Goal: Information Seeking & Learning: Learn about a topic

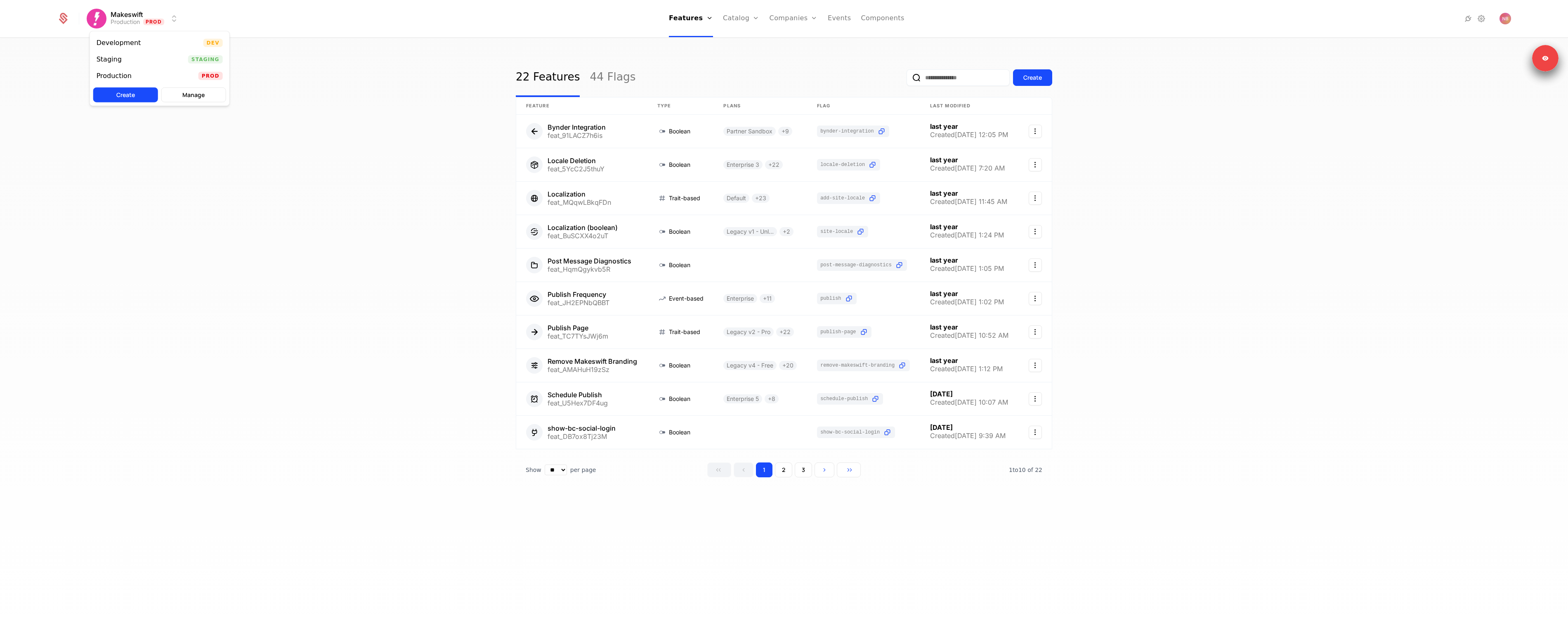
click at [138, 10] on html "Makeswift Production Prod Features Features Flags Catalog Plans Add Ons Credits…" at bounding box center [784, 320] width 1568 height 640
click at [144, 47] on div "Development Dev" at bounding box center [159, 43] width 139 height 16
click at [740, 41] on link "Plans" at bounding box center [755, 40] width 43 height 7
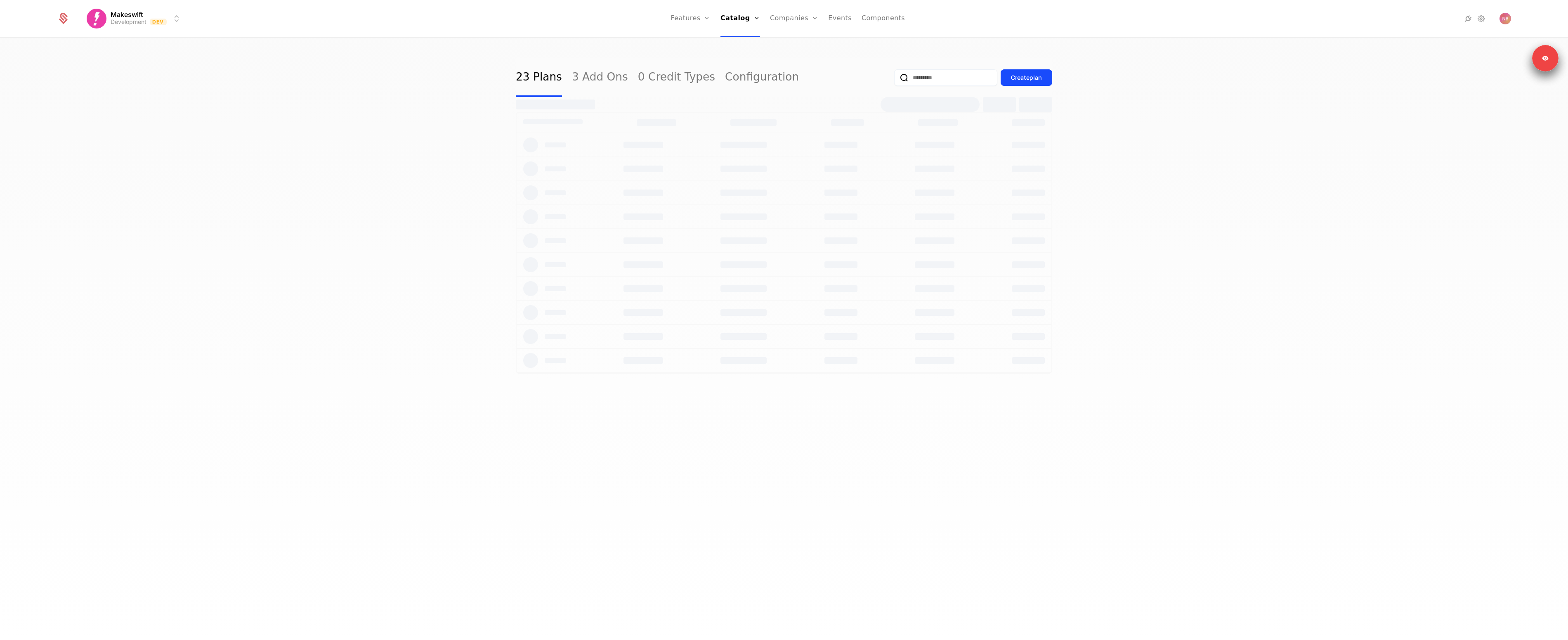
click at [910, 74] on input "email" at bounding box center [945, 77] width 103 height 16
paste input "**********"
type input "**********"
click at [886, 79] on button "submit" at bounding box center [886, 79] width 0 height 0
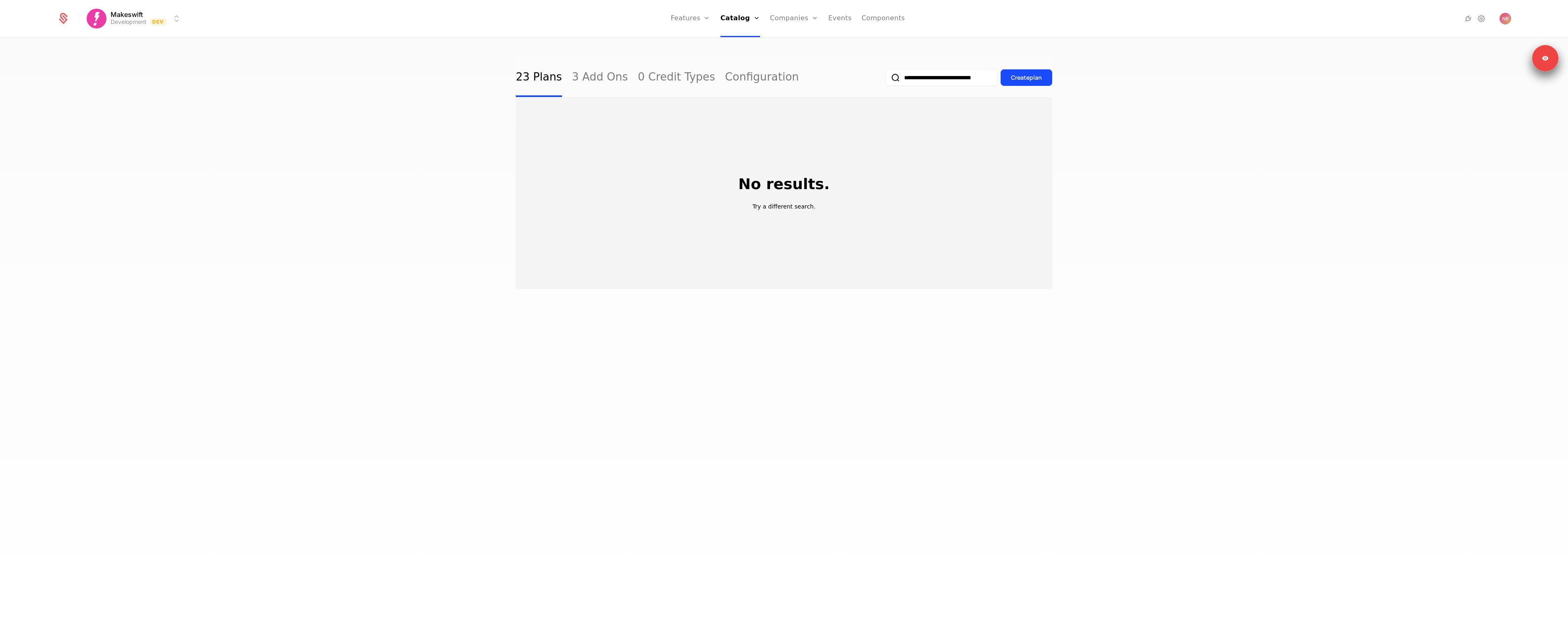
click at [561, 70] on div "23 Plans 3 Add Ons 0 Credit Types Configuration" at bounding box center [657, 78] width 283 height 39
click at [603, 76] on link "3 Add Ons" at bounding box center [600, 78] width 56 height 39
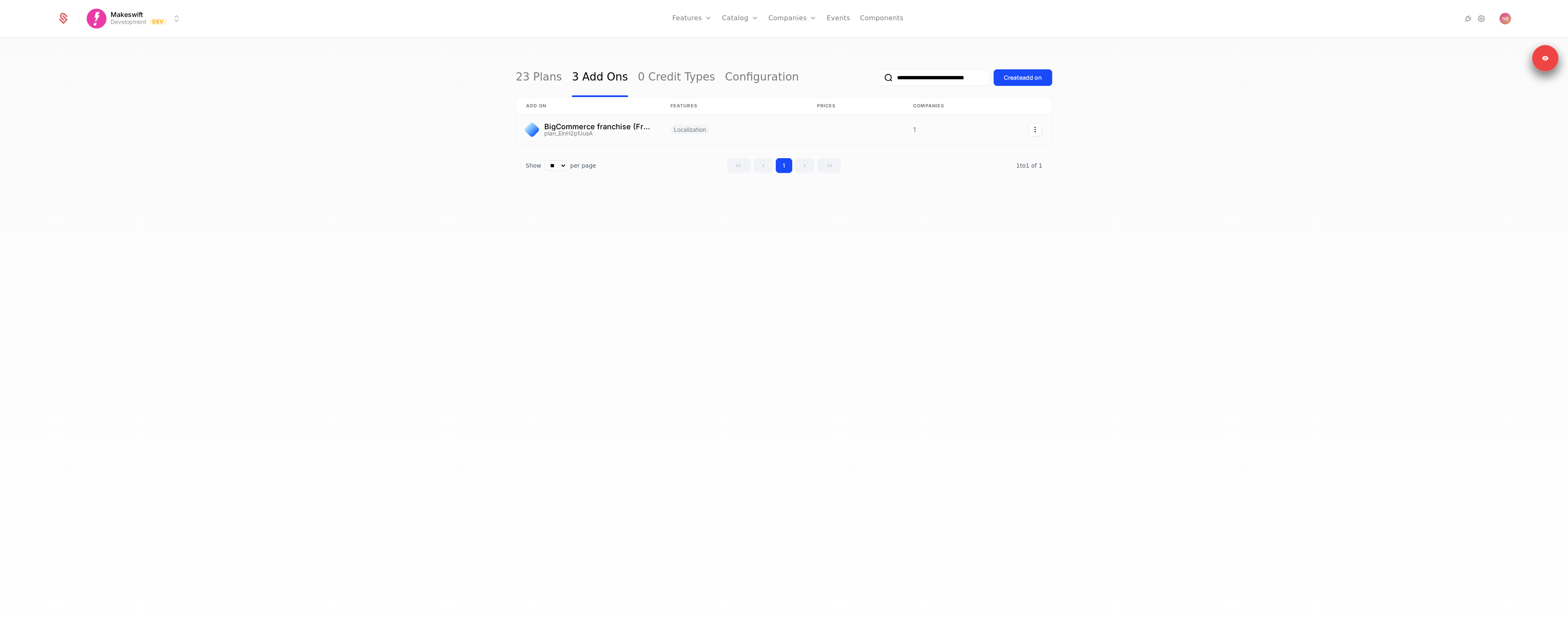
click at [586, 130] on link at bounding box center [588, 129] width 144 height 30
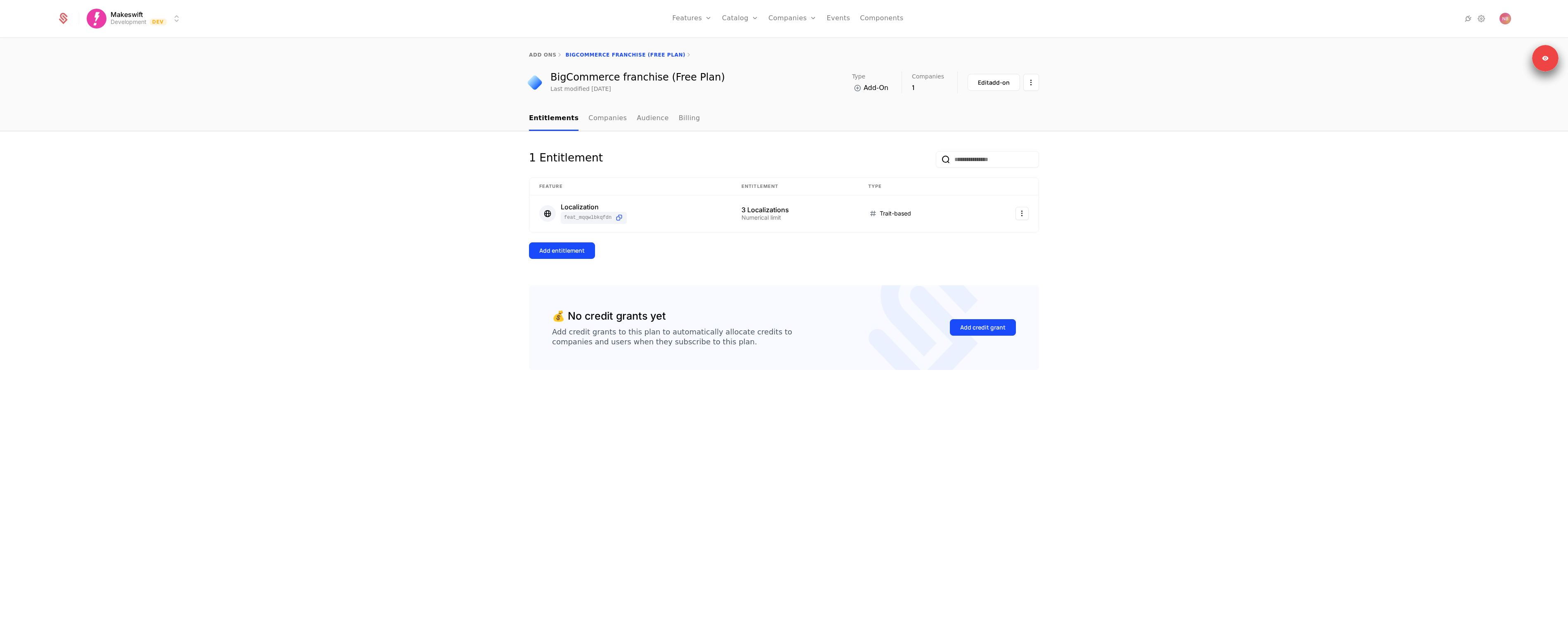
click at [739, 132] on div "Entitlements Companies Audience Billing" at bounding box center [784, 119] width 1568 height 25
click at [637, 116] on link "Audience" at bounding box center [653, 119] width 32 height 24
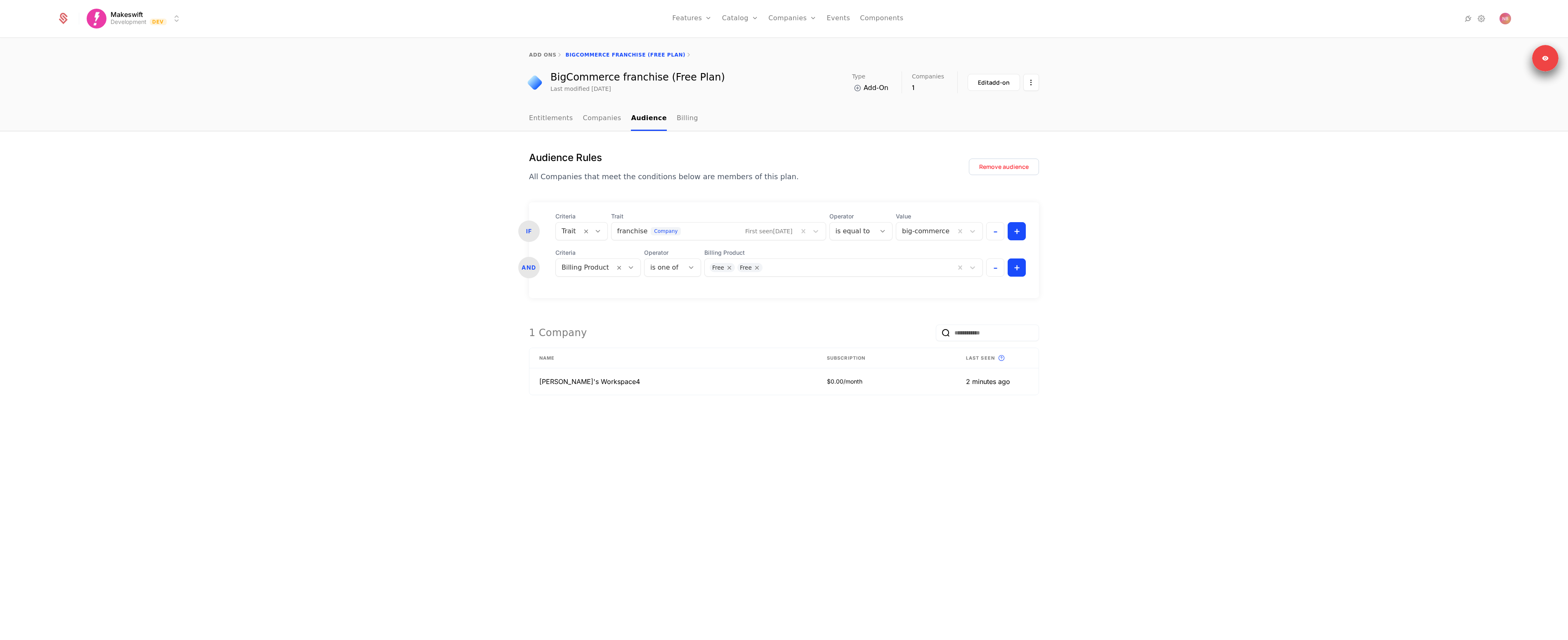
drag, startPoint x: 550, startPoint y: 90, endPoint x: 642, endPoint y: 90, distance: 92.0
click at [642, 90] on div "BigCommerce franchise (Free Plan) Last modified [DATE]" at bounding box center [627, 82] width 196 height 22
click at [642, 90] on div "Last modified [DATE]" at bounding box center [637, 89] width 175 height 9
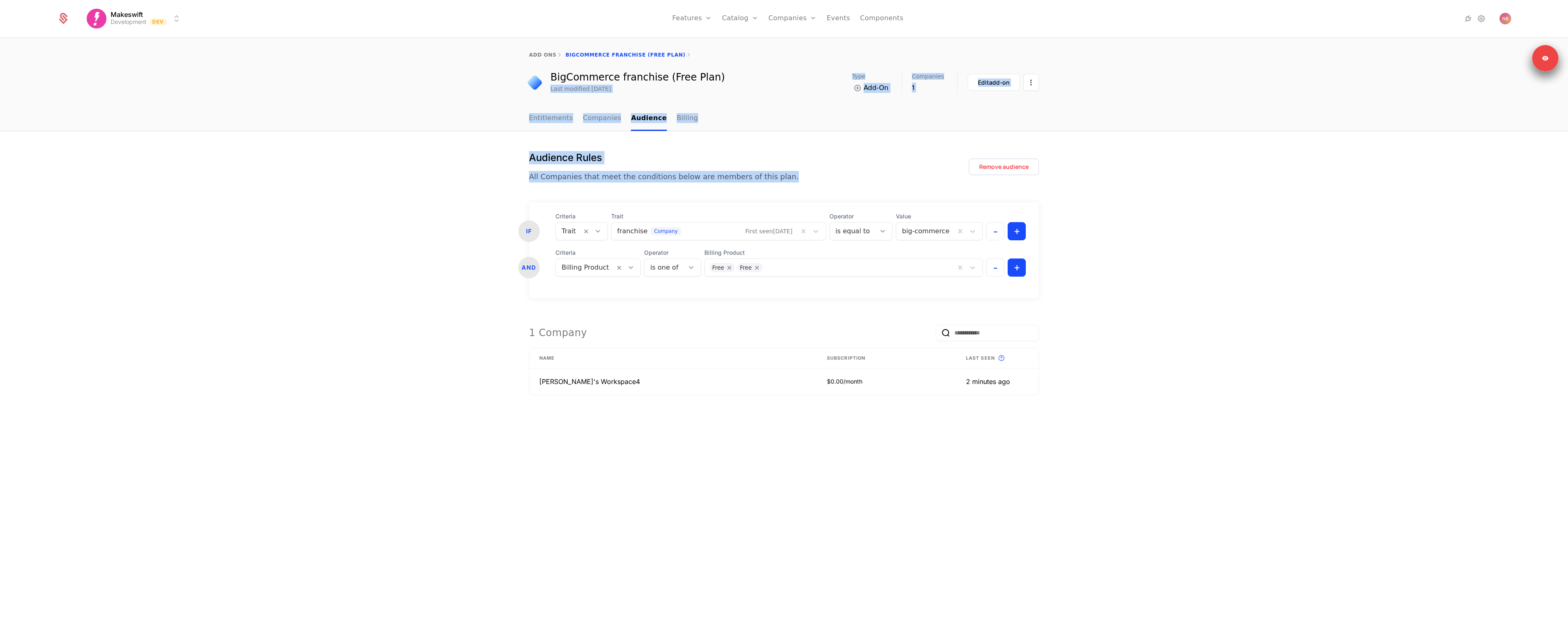
drag, startPoint x: 788, startPoint y: 178, endPoint x: 730, endPoint y: 77, distance: 116.5
click at [730, 77] on div "add ons BigCommerce franchise (Free Plan) BigCommerce franchise (Free Plan) Las…" at bounding box center [784, 339] width 1568 height 602
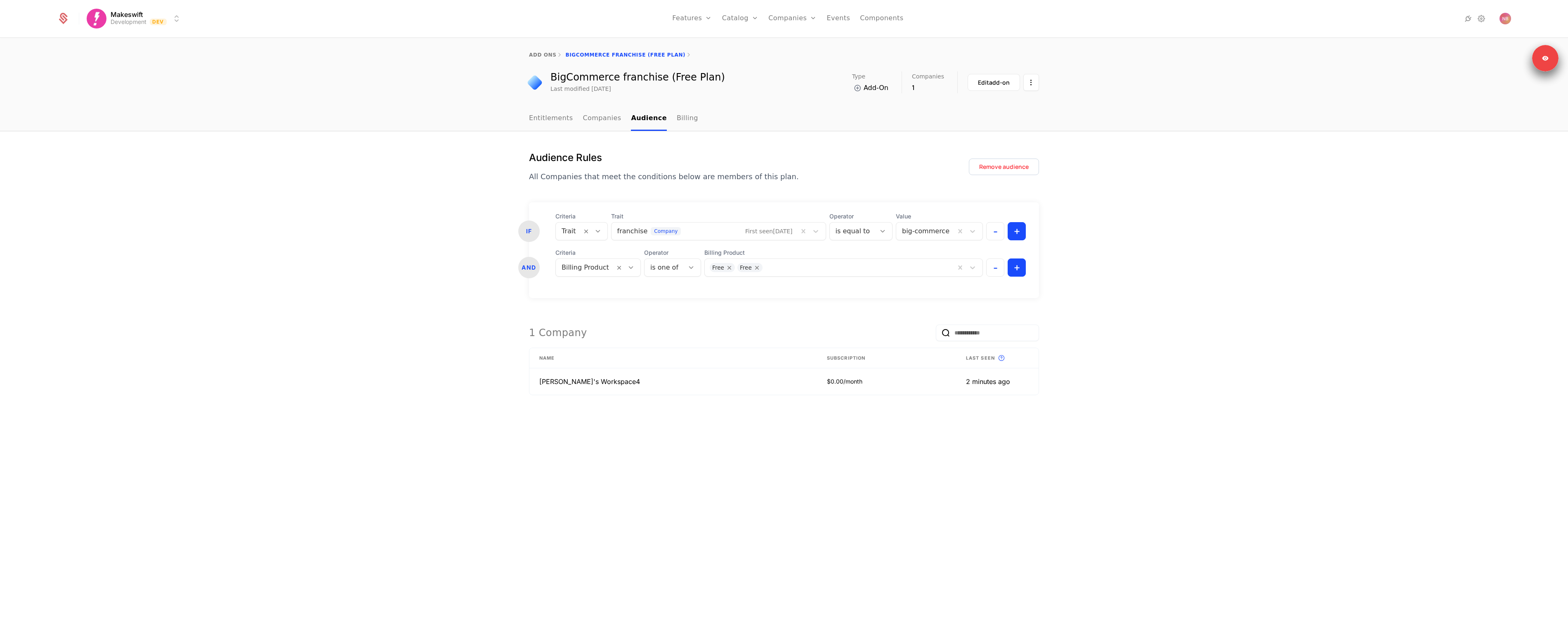
click at [730, 76] on div "BigCommerce franchise (Free Plan) Last modified [DATE] Type Add-On Companies 1 …" at bounding box center [784, 82] width 510 height 22
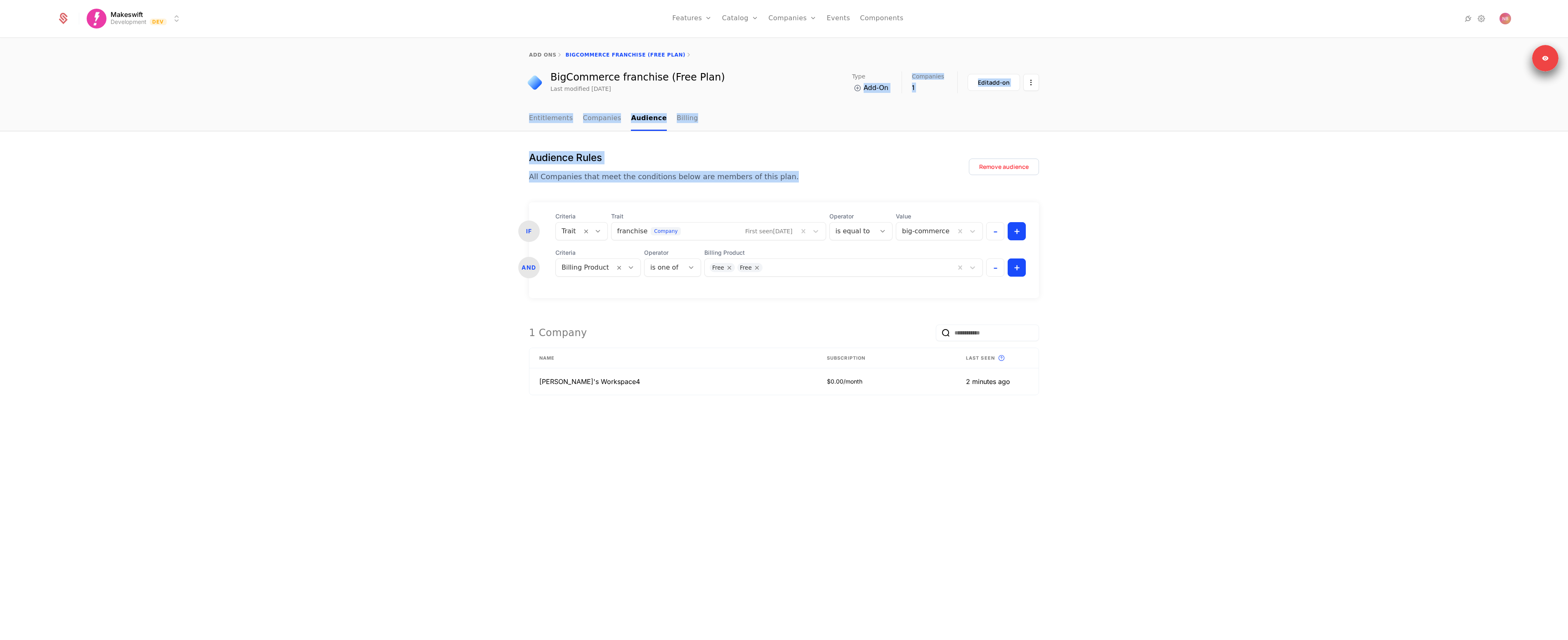
drag, startPoint x: 786, startPoint y: 175, endPoint x: 783, endPoint y: 101, distance: 74.1
click at [783, 101] on div "add ons BigCommerce franchise (Free Plan) BigCommerce franchise (Free Plan) Las…" at bounding box center [784, 339] width 1568 height 602
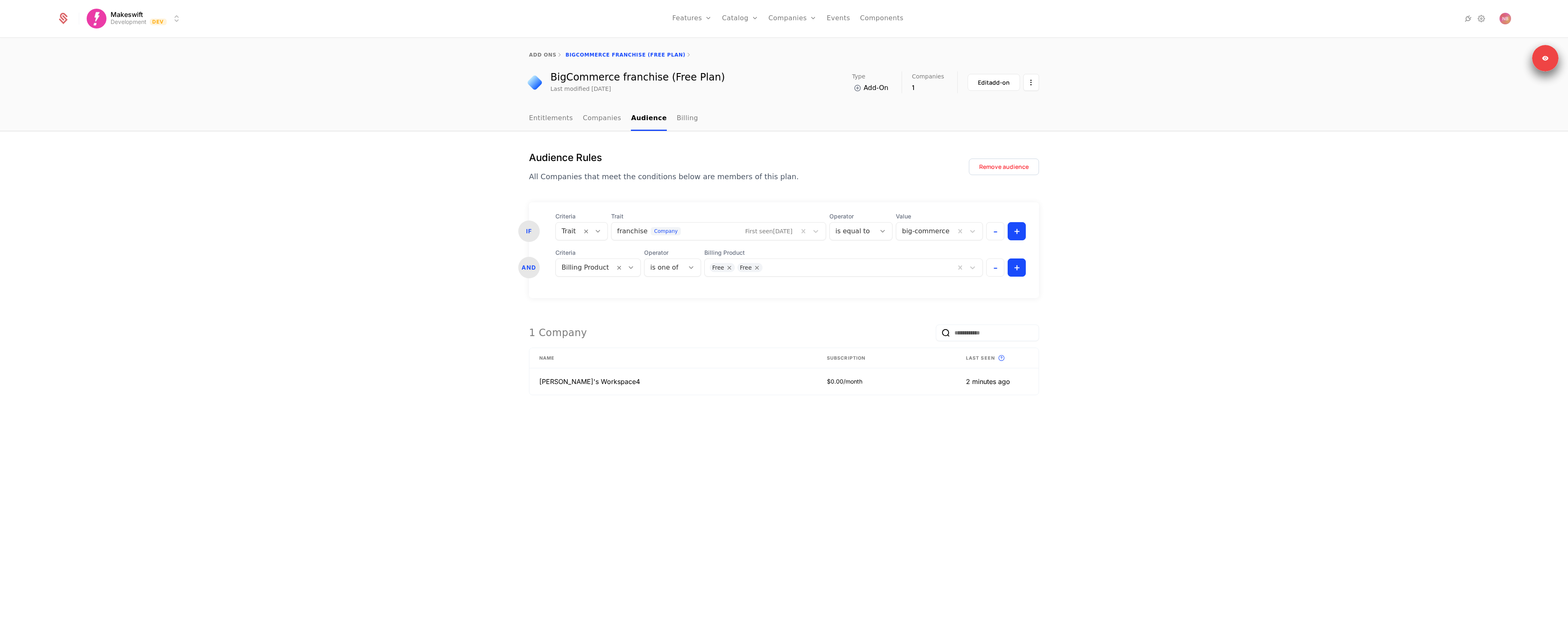
click at [783, 101] on div "add ons BigCommerce franchise (Free Plan) BigCommerce franchise (Free Plan) Las…" at bounding box center [784, 72] width 1568 height 68
drag, startPoint x: 777, startPoint y: 172, endPoint x: 754, endPoint y: 116, distance: 60.5
click at [754, 116] on div "add ons BigCommerce franchise (Free Plan) BigCommerce franchise (Free Plan) Las…" at bounding box center [784, 339] width 1568 height 602
click at [754, 116] on nav "Entitlements Companies Audience Billing" at bounding box center [784, 119] width 510 height 24
click at [785, 293] on div "IF Criteria Trait Trait franchise company First seen [DATE] Operator is equal t…" at bounding box center [784, 250] width 510 height 96
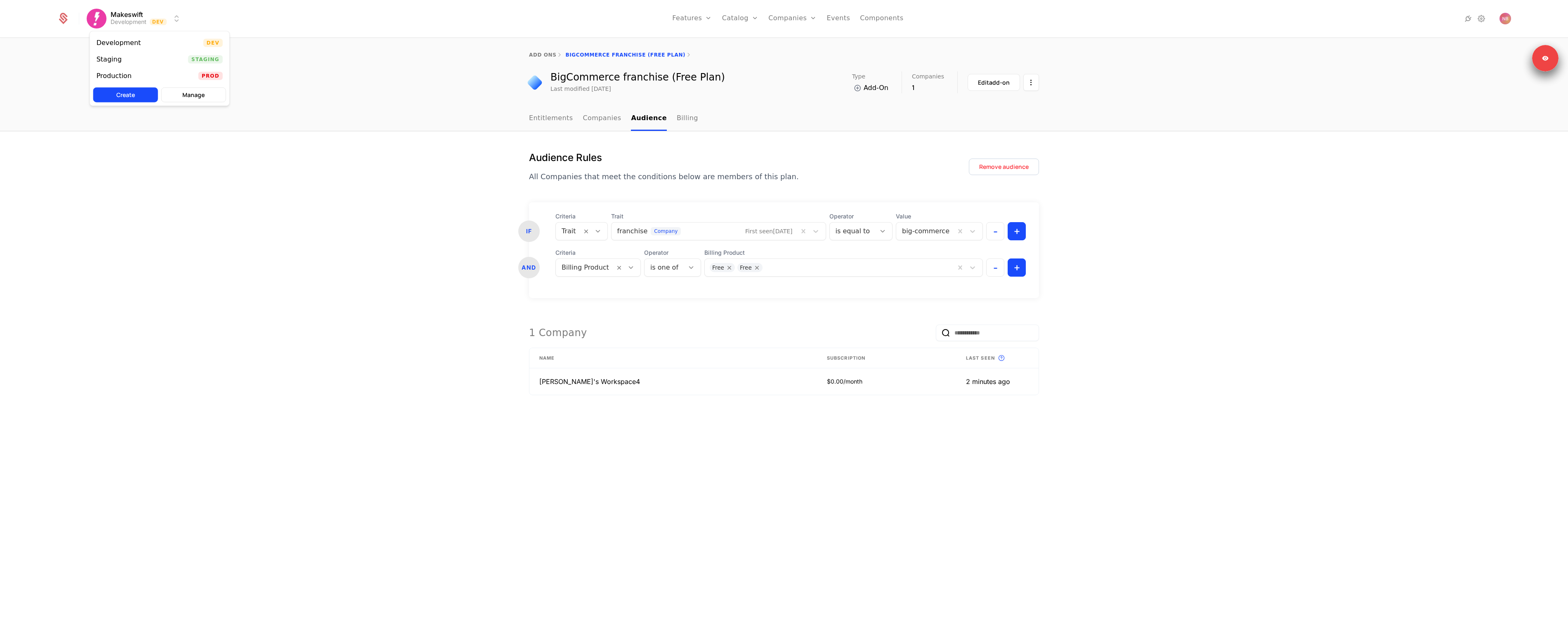
click at [177, 12] on html "Makeswift Development Dev Features Features Flags Catalog Plans Add Ons Credits…" at bounding box center [784, 320] width 1568 height 640
click at [132, 74] on div "Production" at bounding box center [117, 76] width 41 height 9
click at [1231, 294] on div "Audience Rules All Companies that meet the conditions below are members of this…" at bounding box center [784, 407] width 1568 height 552
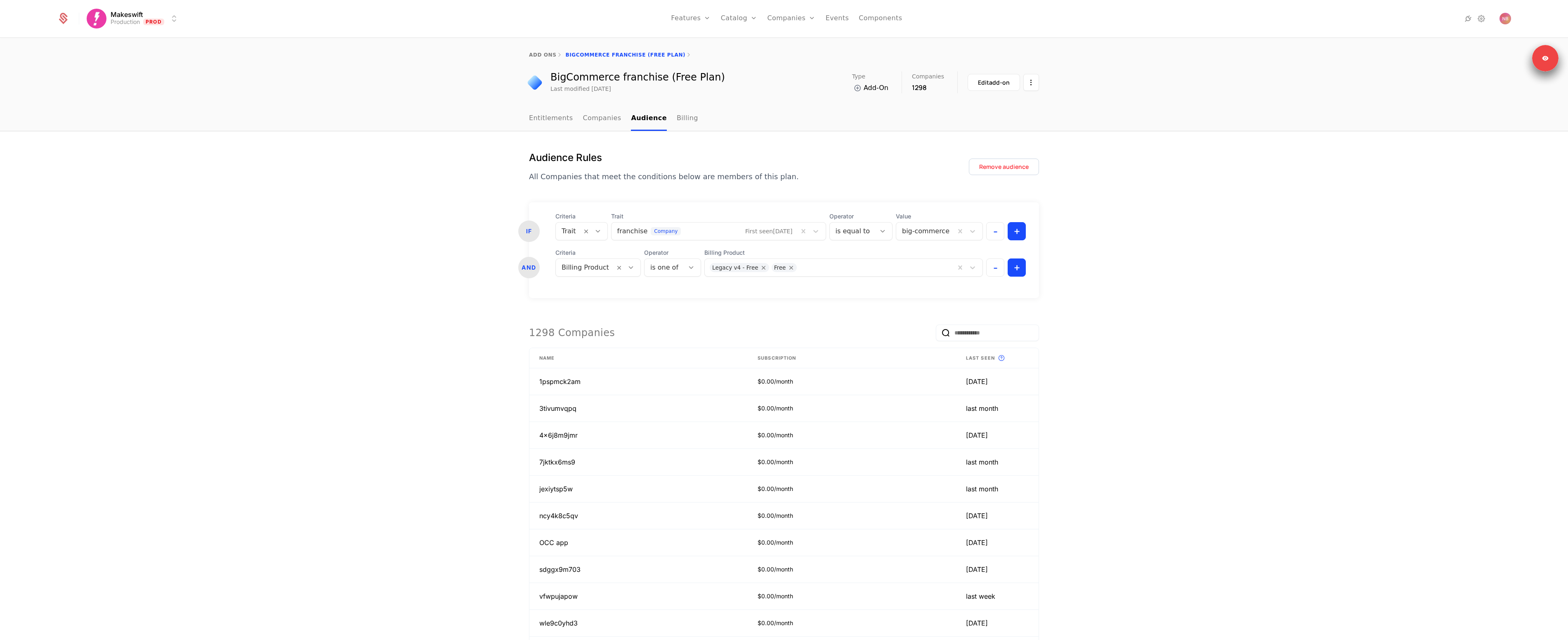
click at [1197, 273] on div "Audience Rules All Companies that meet the conditions below are members of this…" at bounding box center [784, 434] width 1568 height 606
click at [1244, 459] on div "Audience Rules All Companies that meet the conditions below are members of this…" at bounding box center [784, 434] width 1568 height 606
drag, startPoint x: 1129, startPoint y: 443, endPoint x: 1096, endPoint y: 307, distance: 139.9
click at [1096, 307] on div "Audience Rules All Companies that meet the conditions below are members of this…" at bounding box center [784, 434] width 1568 height 606
click at [1099, 306] on div "Audience Rules All Companies that meet the conditions below are members of this…" at bounding box center [784, 434] width 1568 height 606
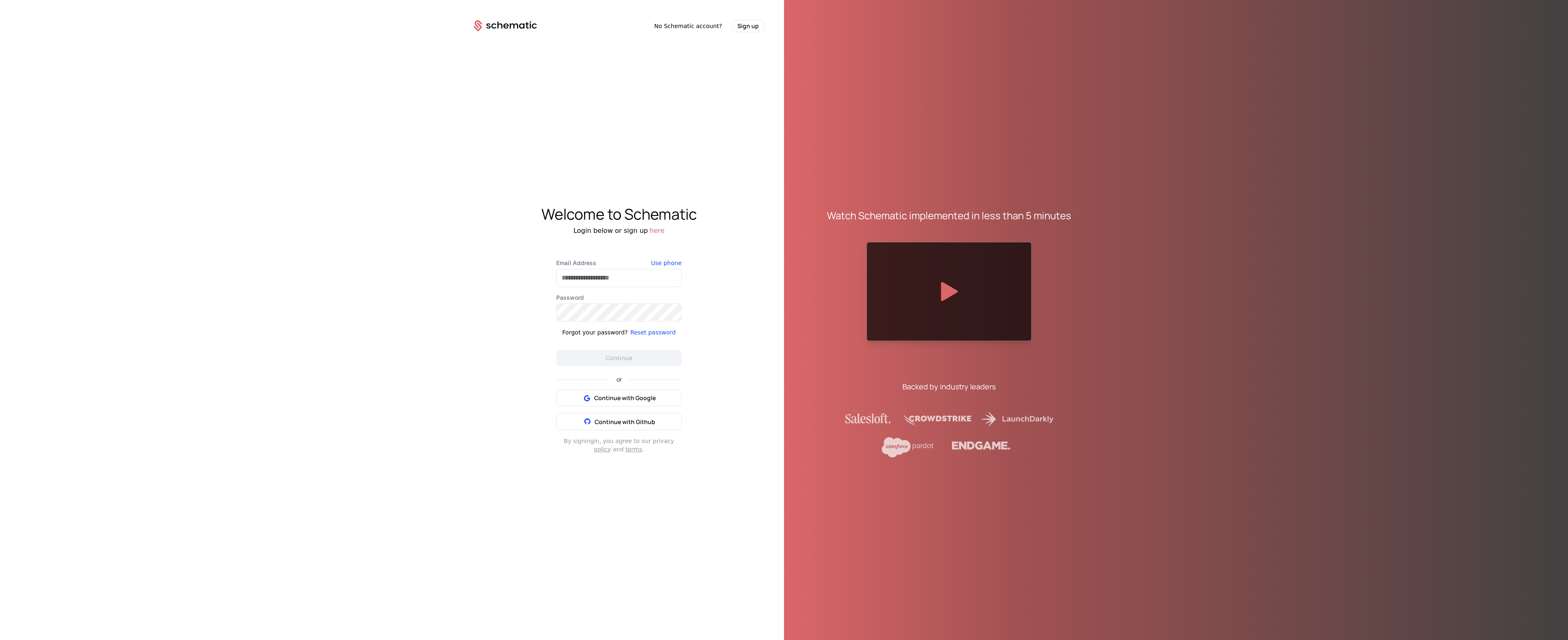
click at [752, 465] on div "Welcome to Schematic Login below or sign up here Email Address Use phone Passwo…" at bounding box center [619, 329] width 330 height 594
